Goal: Check status: Check status

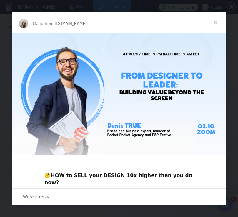
click at [218, 21] on span "Close" at bounding box center [215, 22] width 21 height 21
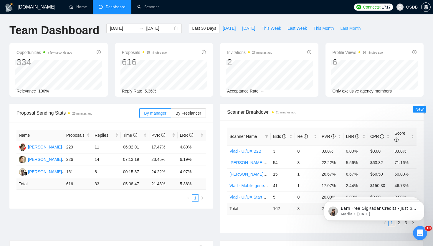
click at [238, 29] on span "Last Month" at bounding box center [350, 28] width 20 height 6
type input "[DATE]"
click at [238, 27] on span "This Month" at bounding box center [324, 28] width 20 height 6
type input "[DATE]"
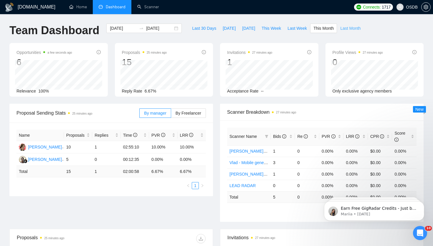
click at [238, 28] on span "Last Month" at bounding box center [350, 28] width 20 height 6
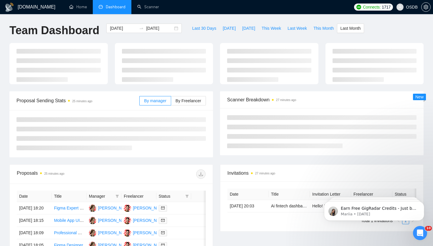
type input "[DATE]"
